Goal: Task Accomplishment & Management: Manage account settings

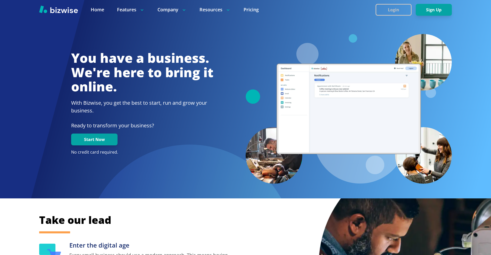
click at [400, 6] on button "Login" at bounding box center [393, 10] width 36 height 12
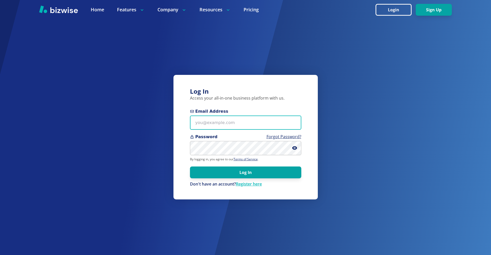
click at [223, 123] on input "Email Address" at bounding box center [245, 123] width 111 height 14
paste input "[PERSON_NAME][EMAIL_ADDRESS][DOMAIN_NAME]"
type input "[PERSON_NAME][EMAIL_ADDRESS][DOMAIN_NAME]"
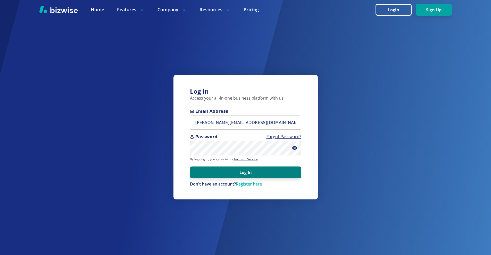
click at [207, 174] on button "Log In" at bounding box center [245, 173] width 111 height 12
